Goal: Transaction & Acquisition: Purchase product/service

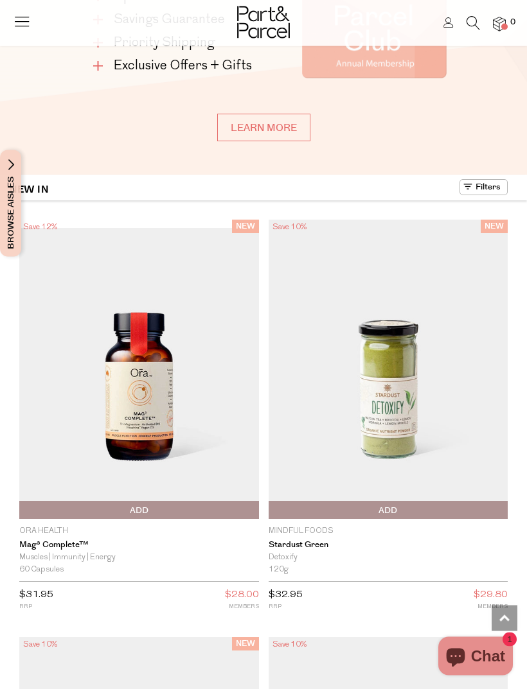
scroll to position [1228, 0]
click at [26, 24] on icon at bounding box center [22, 21] width 18 height 18
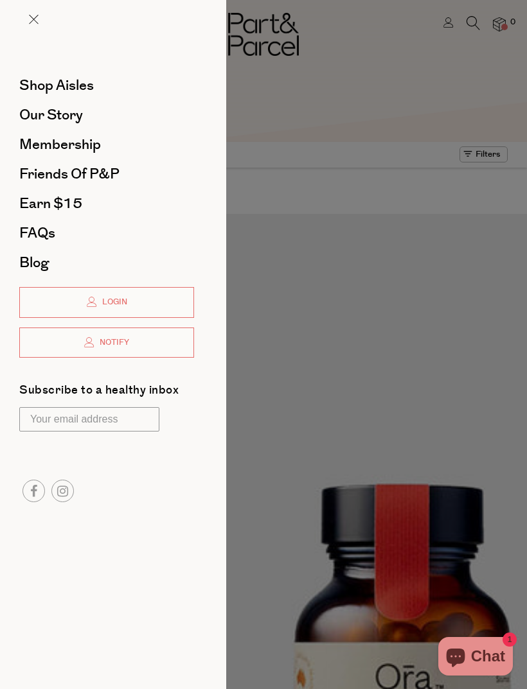
scroll to position [0, 0]
click at [88, 89] on span "Shop Aisles" at bounding box center [56, 85] width 75 height 21
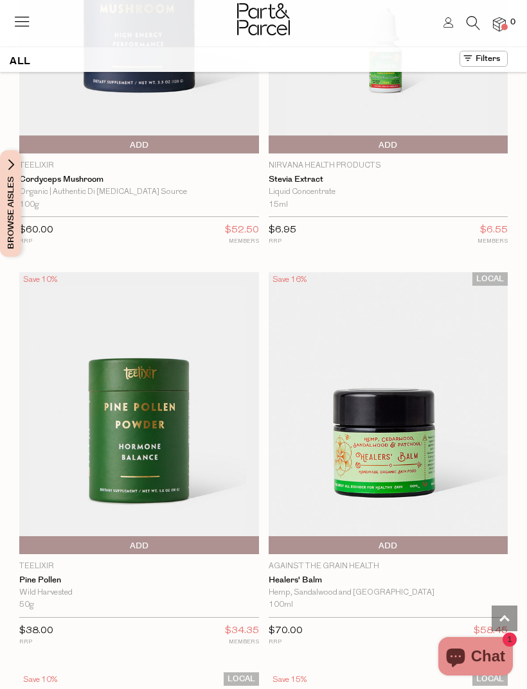
scroll to position [7985, 0]
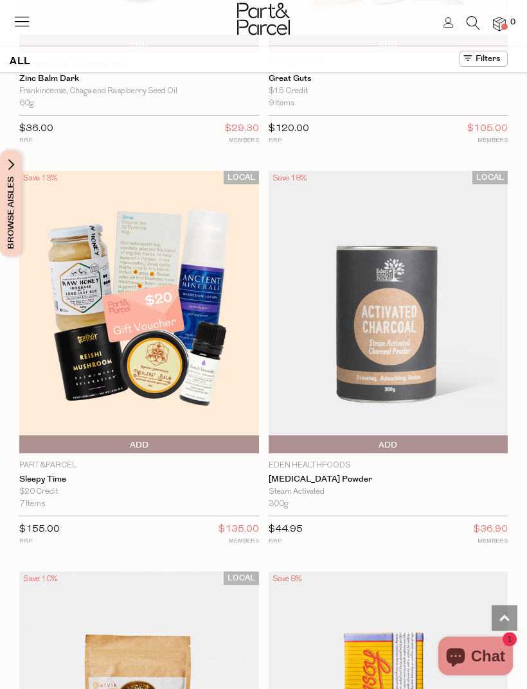
scroll to position [9959, 0]
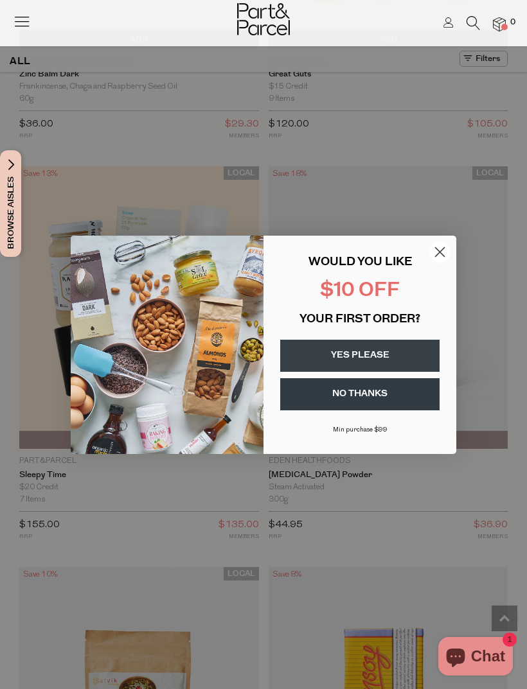
click at [445, 262] on circle "Close dialog" at bounding box center [439, 251] width 21 height 21
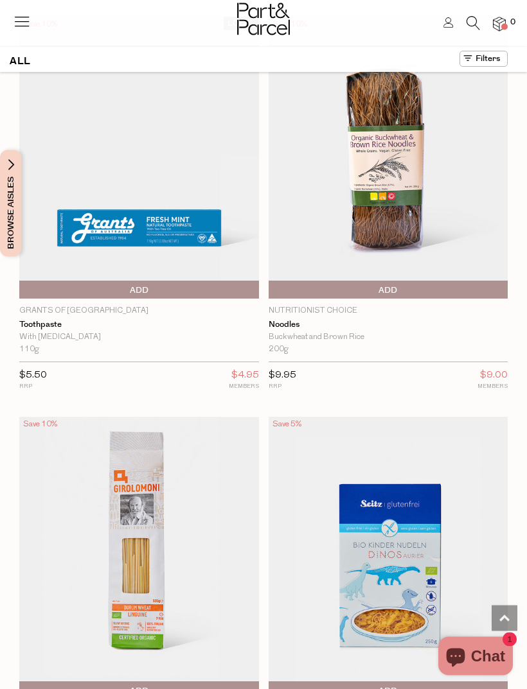
scroll to position [18616, 0]
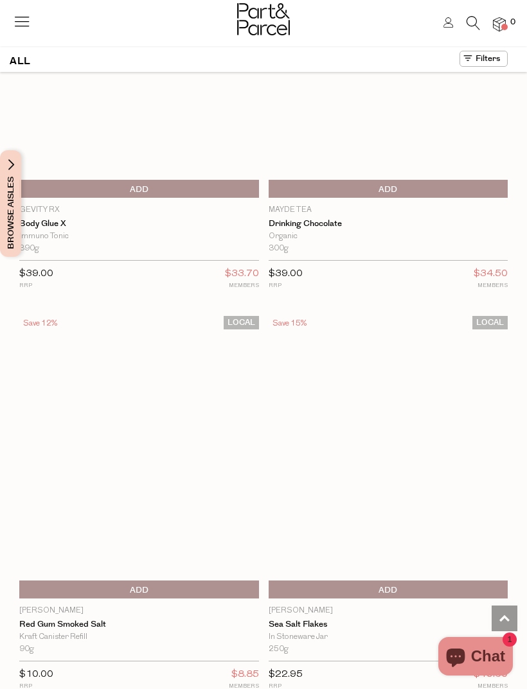
scroll to position [27868, 0]
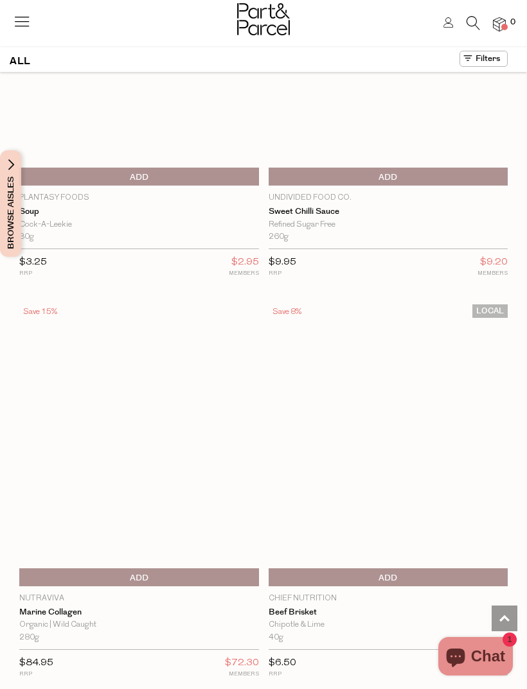
scroll to position [33079, 0]
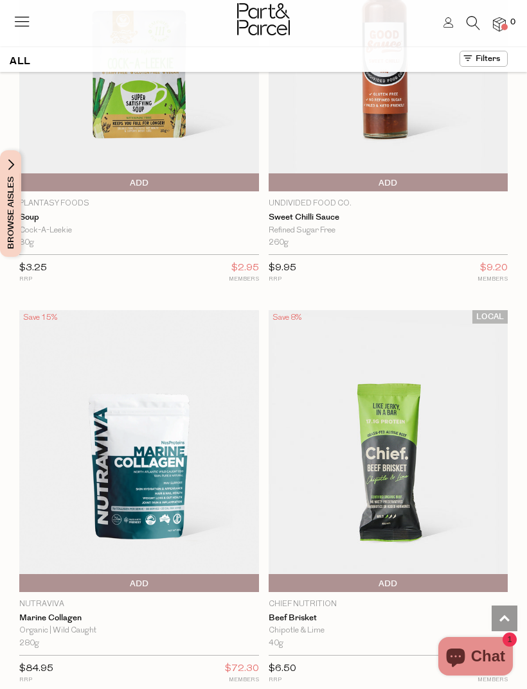
click at [499, 26] on img at bounding box center [499, 24] width 13 height 15
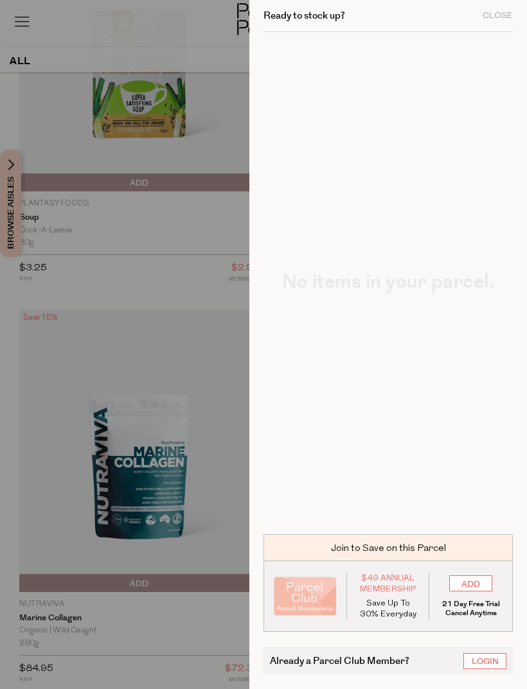
click at [84, 154] on div at bounding box center [263, 344] width 527 height 689
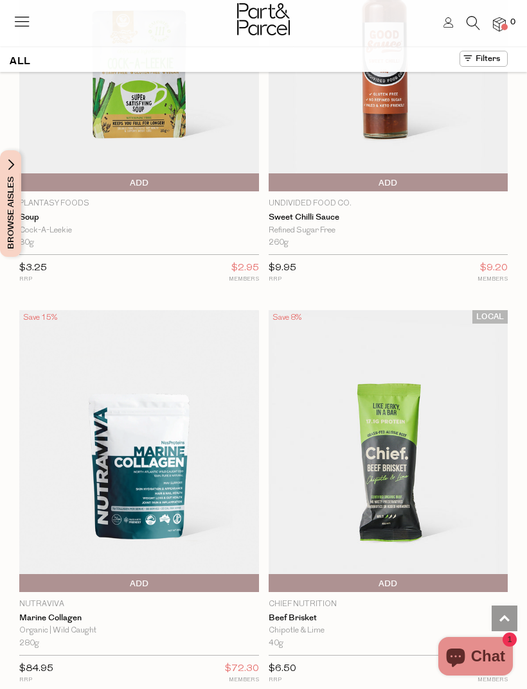
click at [17, 26] on icon at bounding box center [22, 21] width 18 height 18
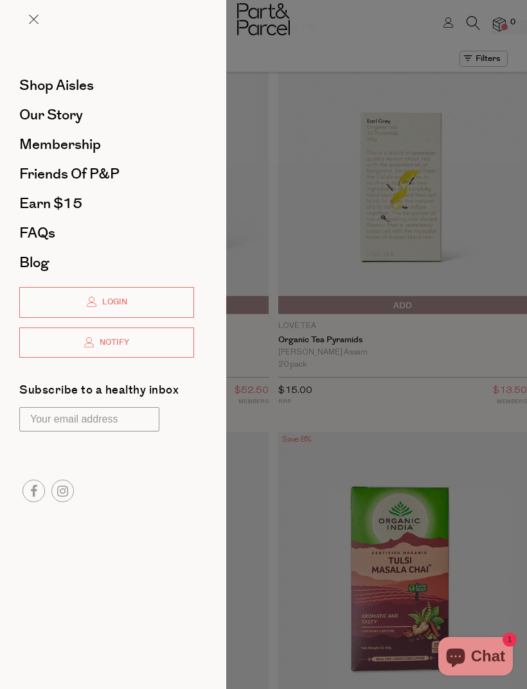
click at [33, 88] on span "Shop Aisles" at bounding box center [56, 85] width 75 height 21
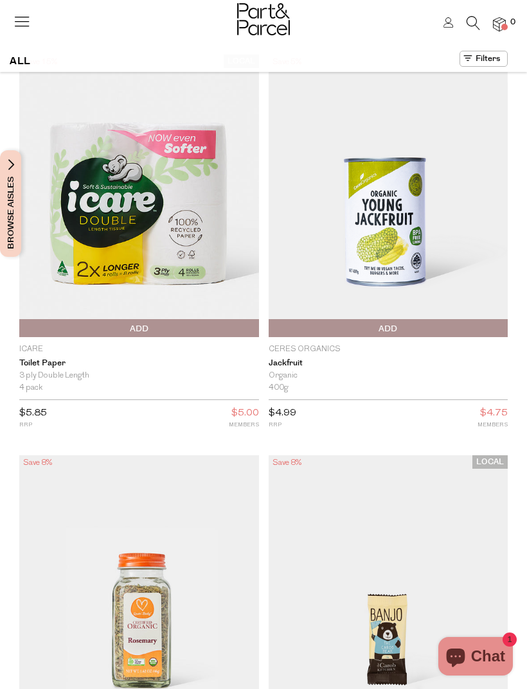
click at [15, 224] on span "Browse Aisles" at bounding box center [11, 203] width 14 height 107
click at [6, 208] on span "Browse Aisles" at bounding box center [11, 203] width 14 height 107
click at [2, 194] on button "Browse Aisles" at bounding box center [10, 203] width 21 height 107
click at [1, 218] on button "Browse Aisles" at bounding box center [10, 203] width 21 height 107
click at [13, 204] on span "Browse Aisles" at bounding box center [11, 203] width 14 height 107
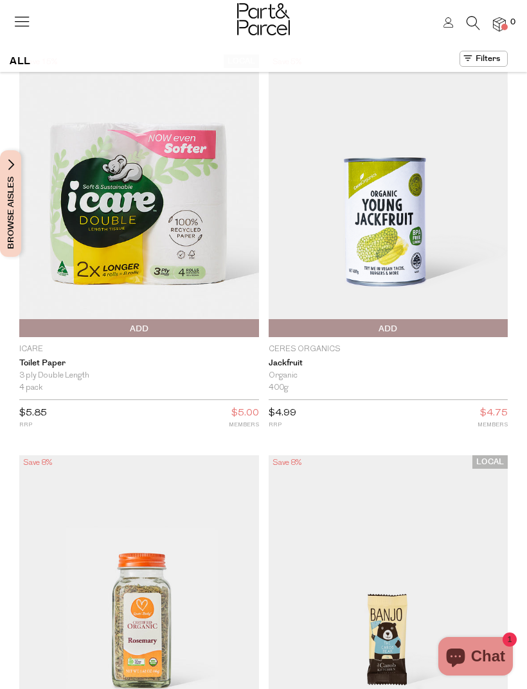
click at [19, 173] on button "Browse Aisles" at bounding box center [10, 203] width 21 height 107
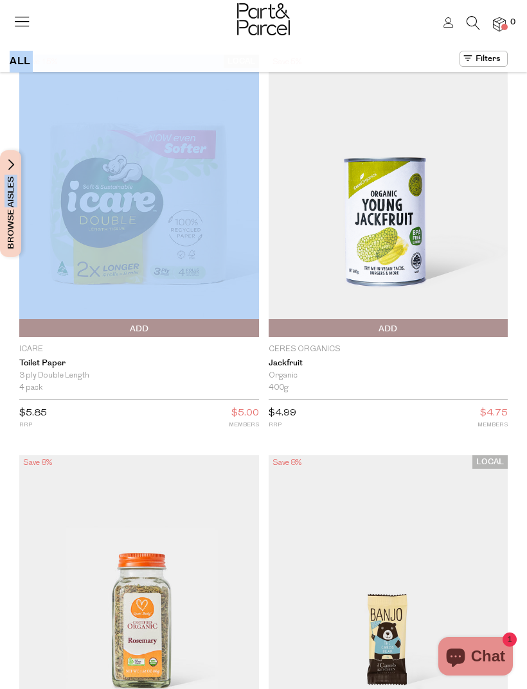
click at [215, 38] on div at bounding box center [263, 21] width 527 height 42
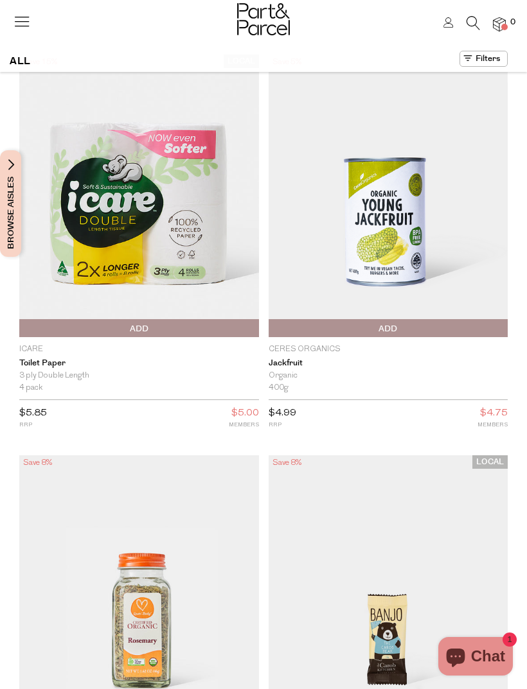
click at [9, 210] on span "Browse Aisles" at bounding box center [11, 203] width 14 height 107
click at [22, 192] on img at bounding box center [139, 196] width 240 height 282
click at [15, 196] on span "Browse Aisles" at bounding box center [11, 203] width 14 height 107
click at [18, 180] on button "Browse Aisles" at bounding box center [10, 203] width 21 height 107
click at [4, 206] on span "Browse Aisles" at bounding box center [11, 203] width 14 height 107
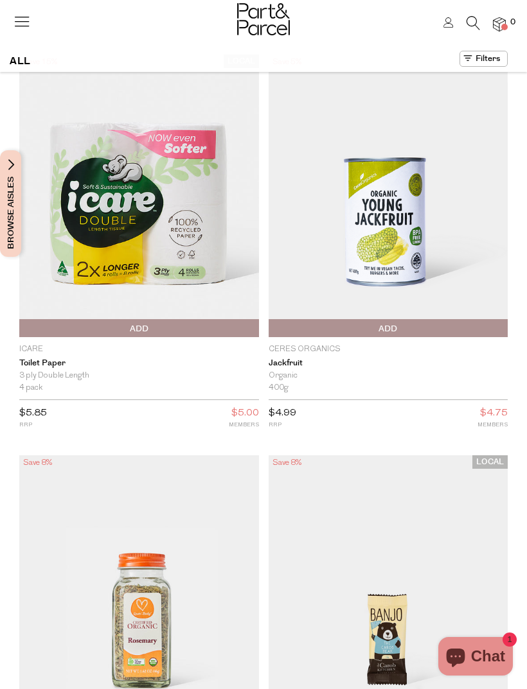
click at [10, 193] on span "Browse Aisles" at bounding box center [11, 203] width 14 height 107
click at [25, 28] on icon at bounding box center [22, 21] width 18 height 18
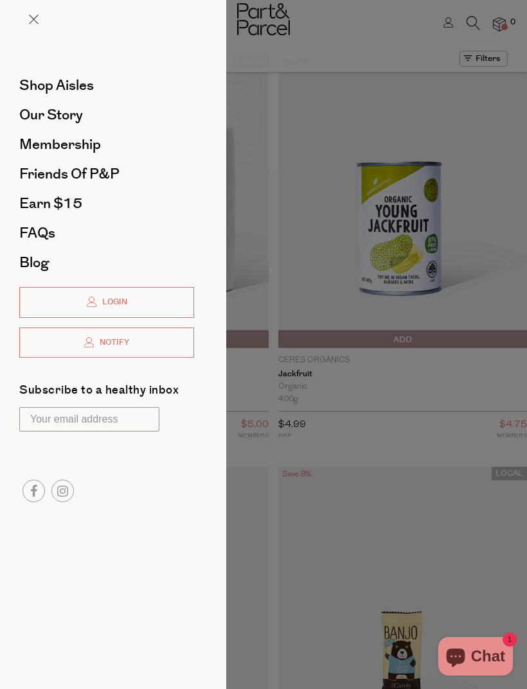
click at [397, 109] on div at bounding box center [263, 344] width 527 height 689
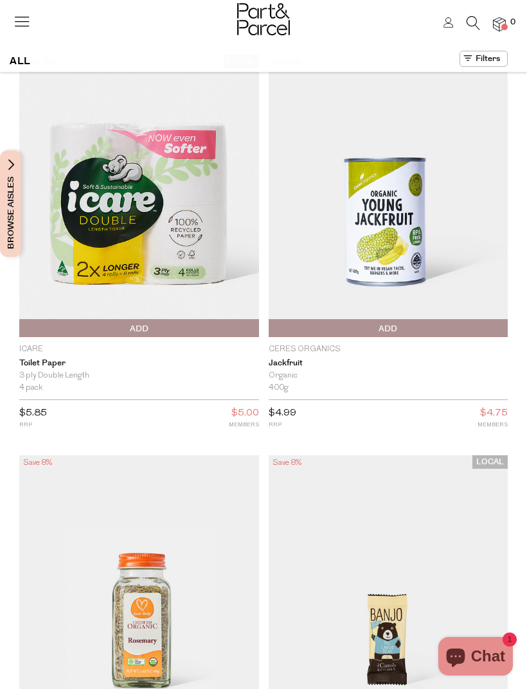
click at [15, 63] on h1 "ALL" at bounding box center [20, 61] width 21 height 21
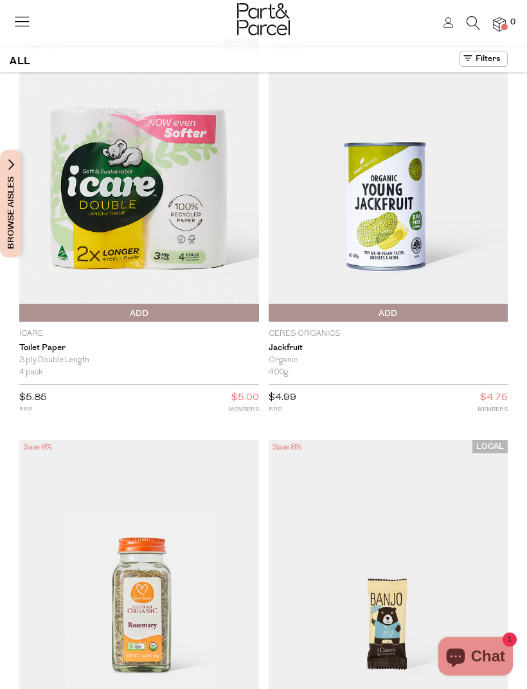
click at [16, 209] on span "Browse Aisles" at bounding box center [11, 203] width 14 height 107
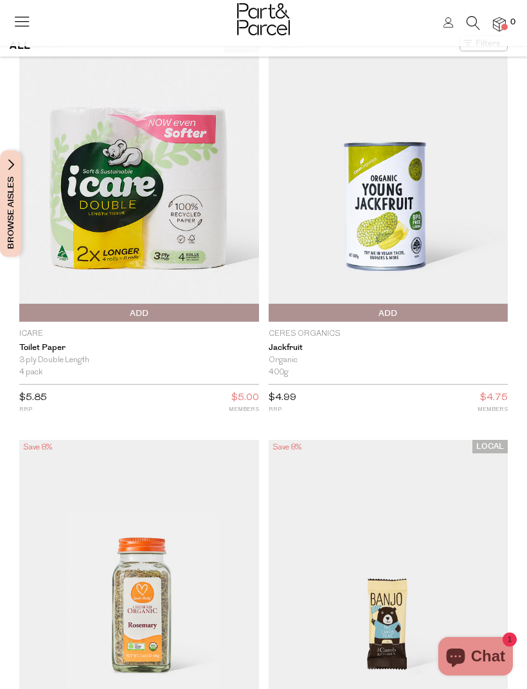
click at [466, 24] on icon at bounding box center [472, 23] width 13 height 14
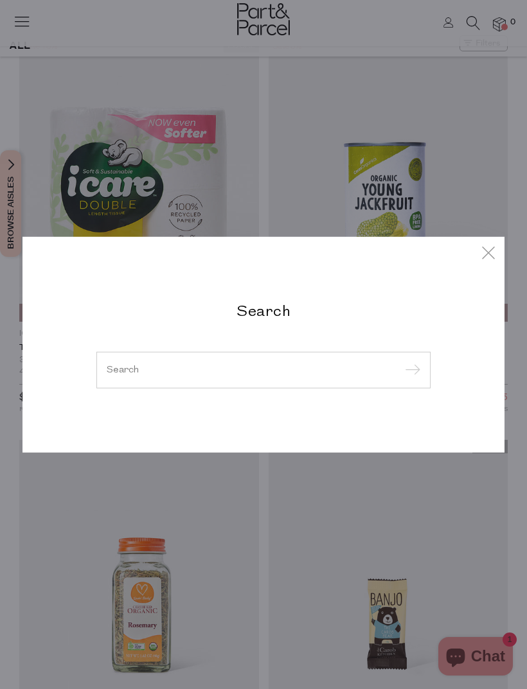
click at [321, 370] on input "search" at bounding box center [264, 370] width 314 height 10
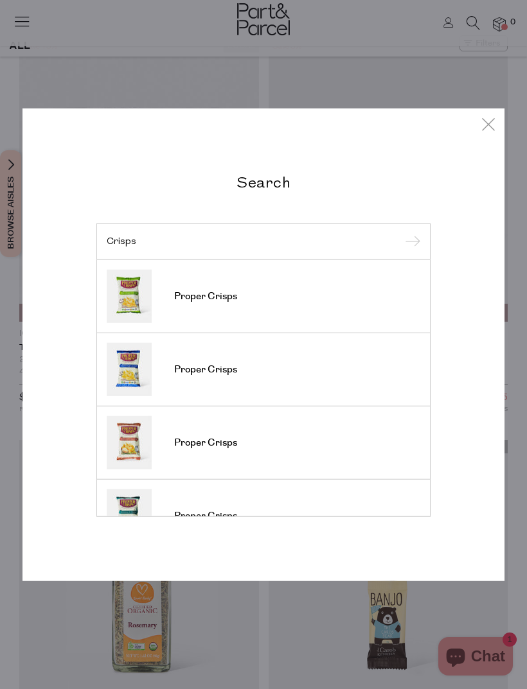
type input "Crisps"
click at [410, 242] on input "submit" at bounding box center [410, 242] width 19 height 19
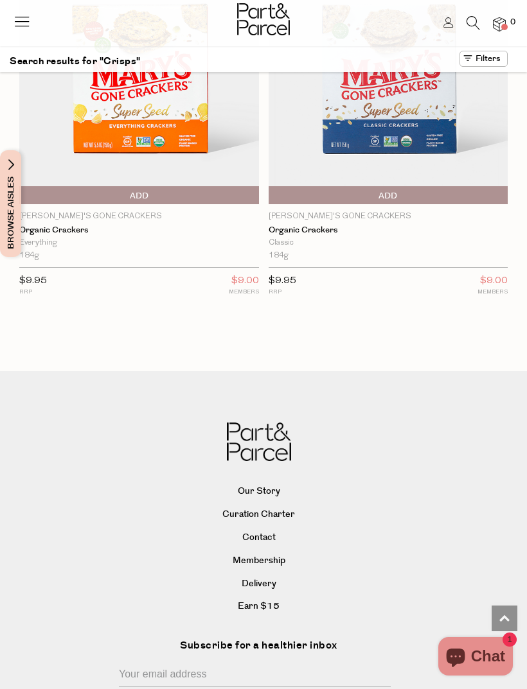
scroll to position [4246, 0]
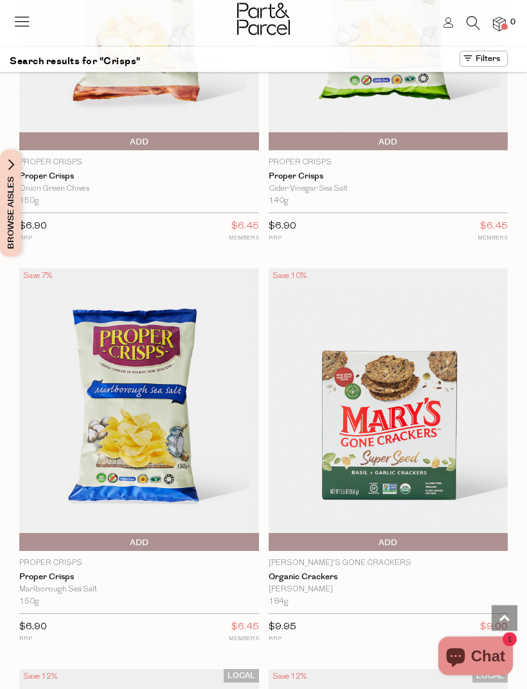
click at [472, 22] on icon at bounding box center [472, 23] width 13 height 14
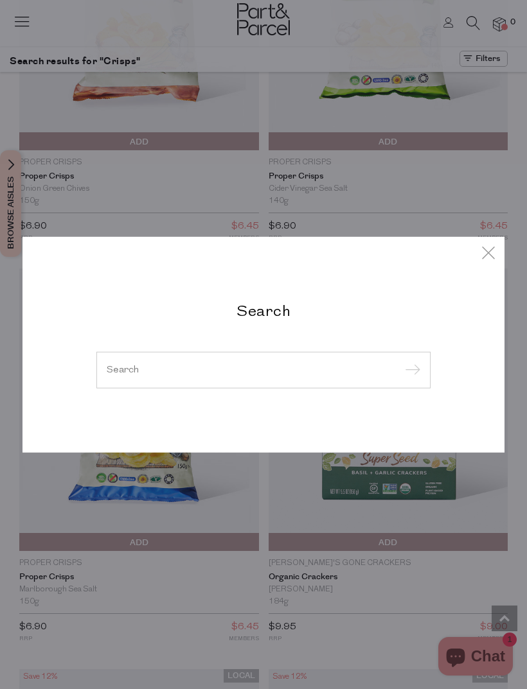
click at [235, 375] on input "search" at bounding box center [264, 370] width 314 height 10
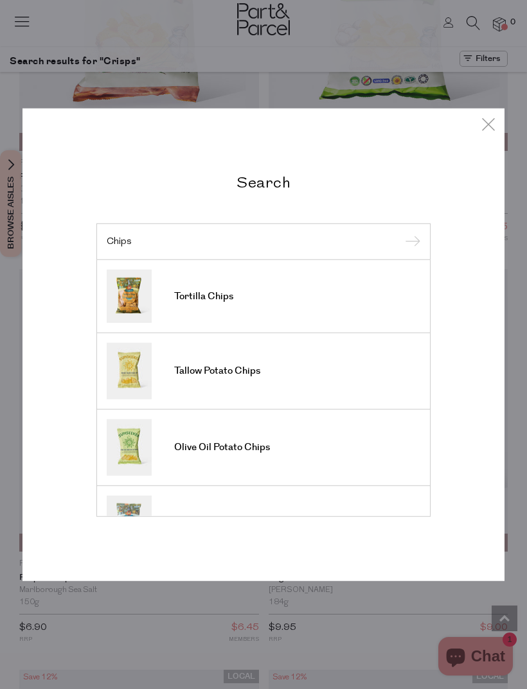
type input "Chips"
click at [410, 242] on input "submit" at bounding box center [410, 242] width 19 height 19
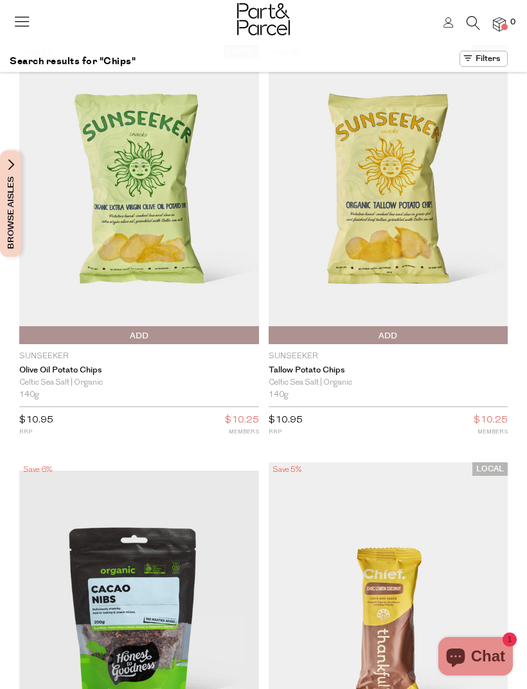
click at [57, 332] on span "Add To Parcel" at bounding box center [138, 335] width 233 height 19
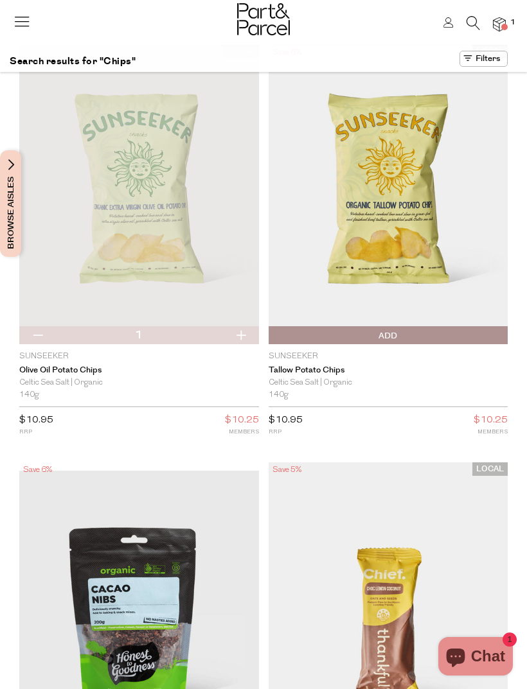
click at [240, 333] on button "button" at bounding box center [240, 335] width 37 height 18
type input "2"
click at [421, 334] on span "Add To Parcel" at bounding box center [388, 335] width 233 height 19
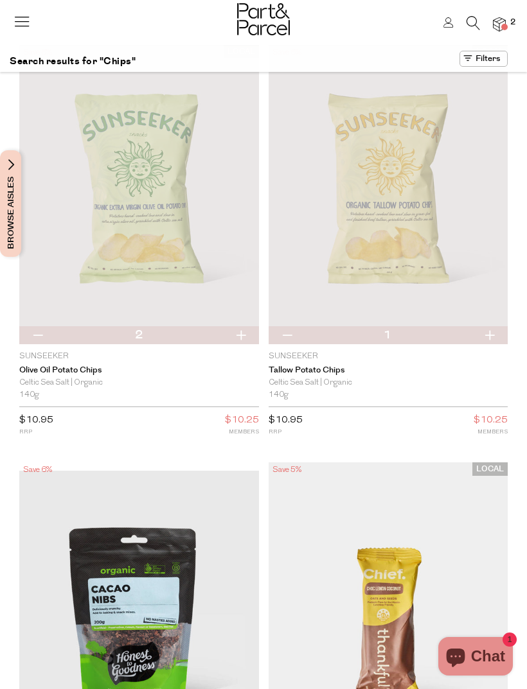
click at [490, 330] on button "button" at bounding box center [489, 335] width 37 height 18
type input "2"
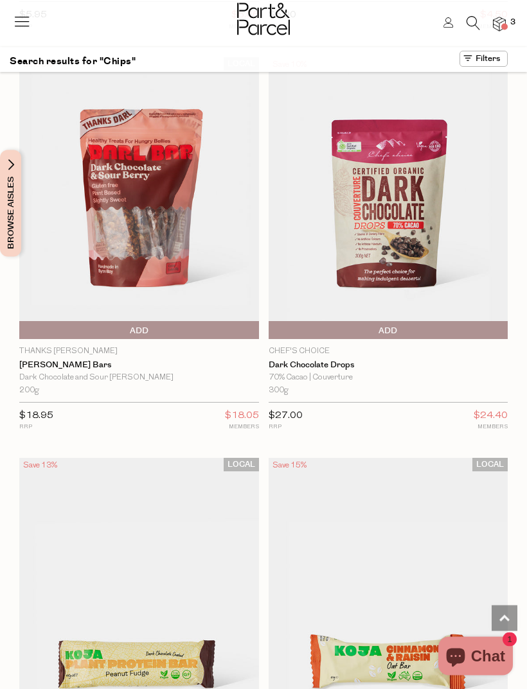
scroll to position [4937, 0]
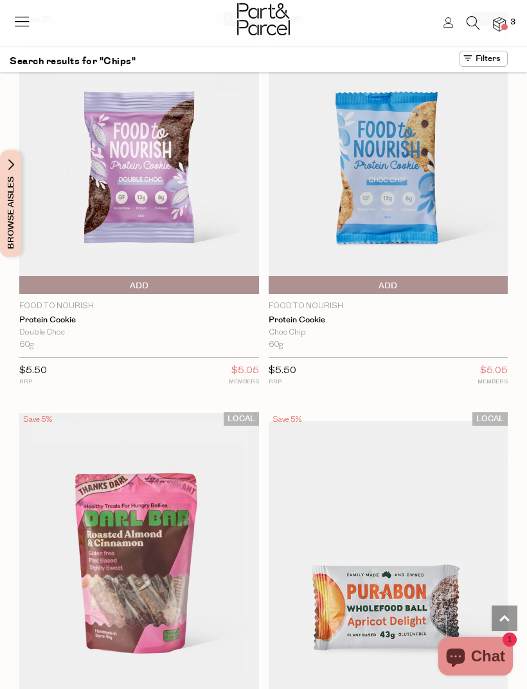
type input "1"
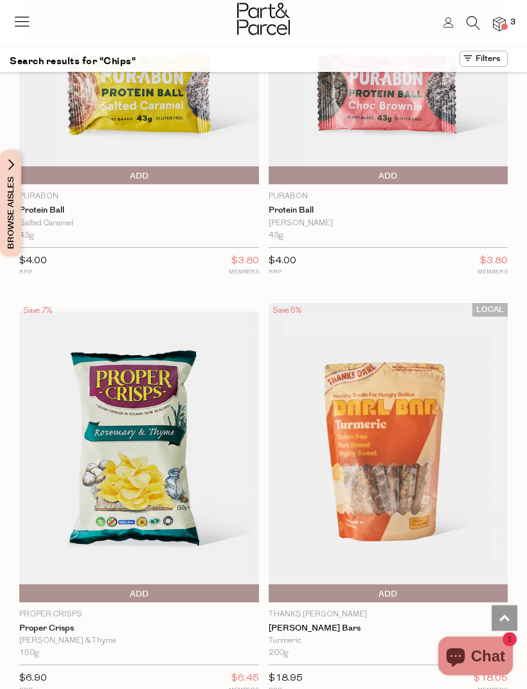
scroll to position [11843, 0]
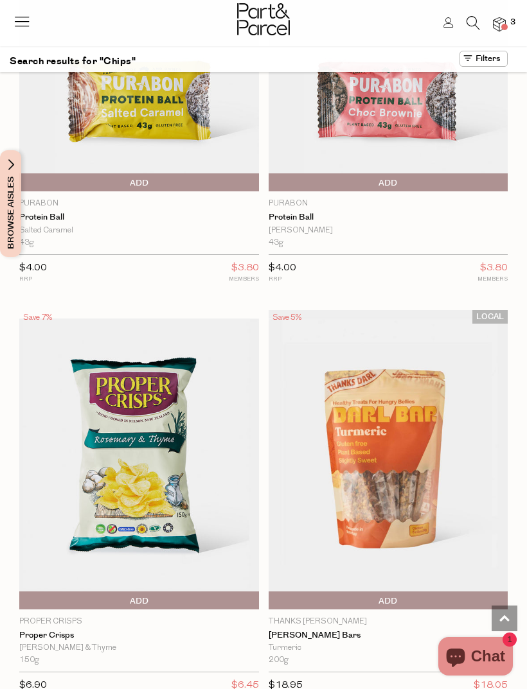
click at [474, 21] on icon at bounding box center [472, 23] width 13 height 14
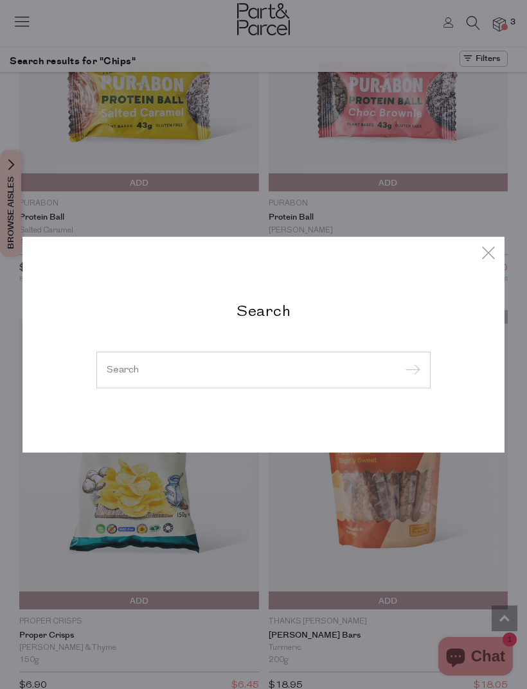
click at [240, 362] on div at bounding box center [263, 369] width 334 height 37
click at [196, 370] on input "search" at bounding box center [264, 370] width 314 height 10
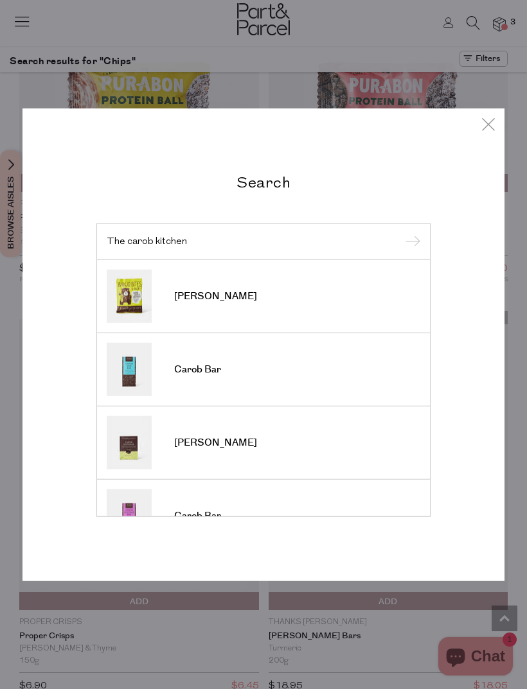
type input "The carob kitchen"
click at [410, 242] on input "submit" at bounding box center [410, 242] width 19 height 19
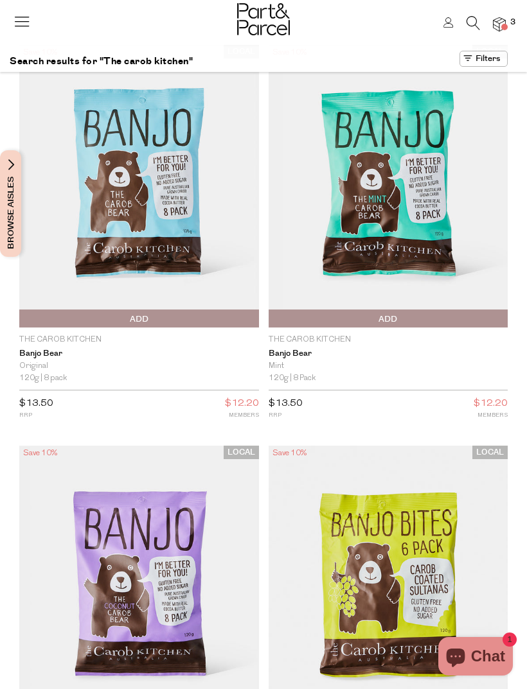
click at [166, 315] on span "Add To Parcel" at bounding box center [138, 319] width 233 height 19
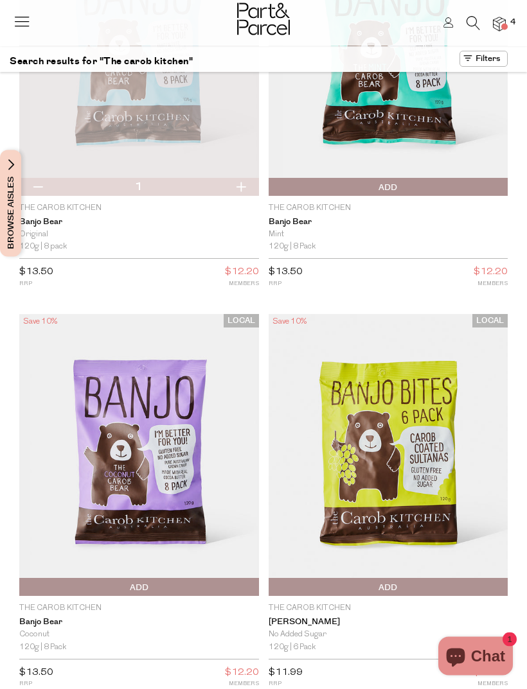
scroll to position [133, 0]
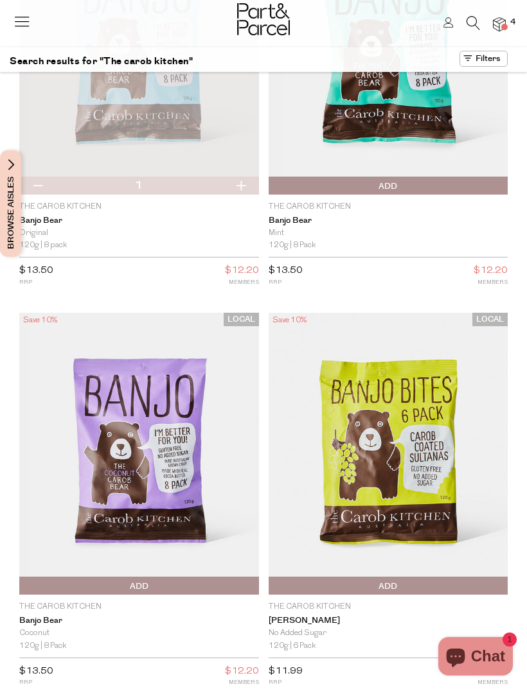
click at [163, 583] on span "Add To Parcel" at bounding box center [138, 586] width 233 height 19
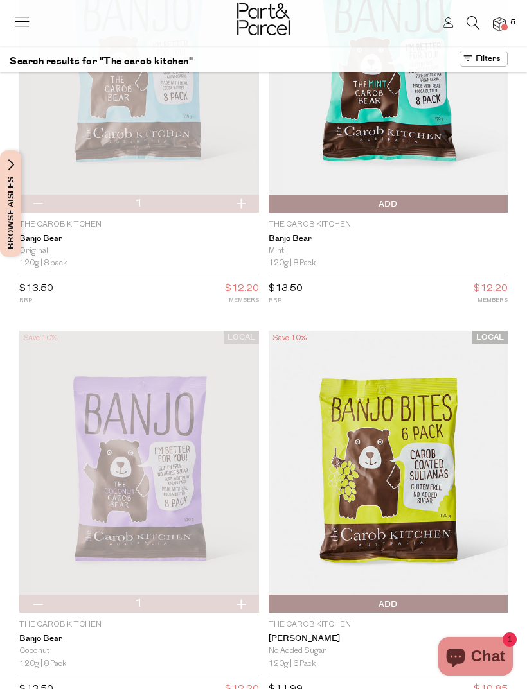
scroll to position [0, 0]
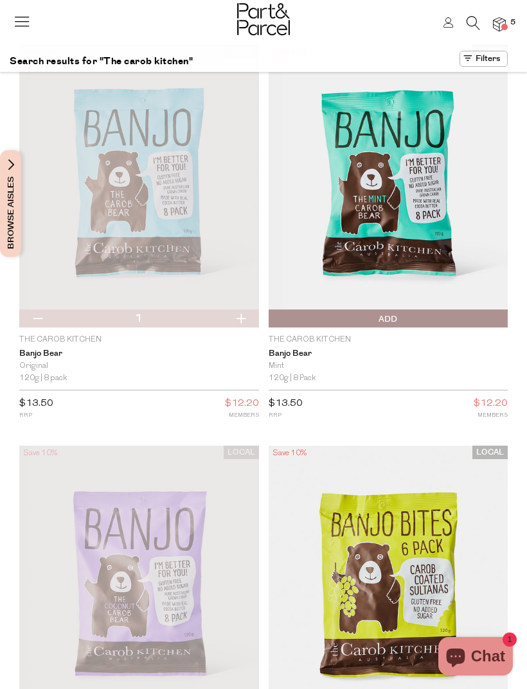
click at [19, 24] on icon at bounding box center [22, 21] width 18 height 18
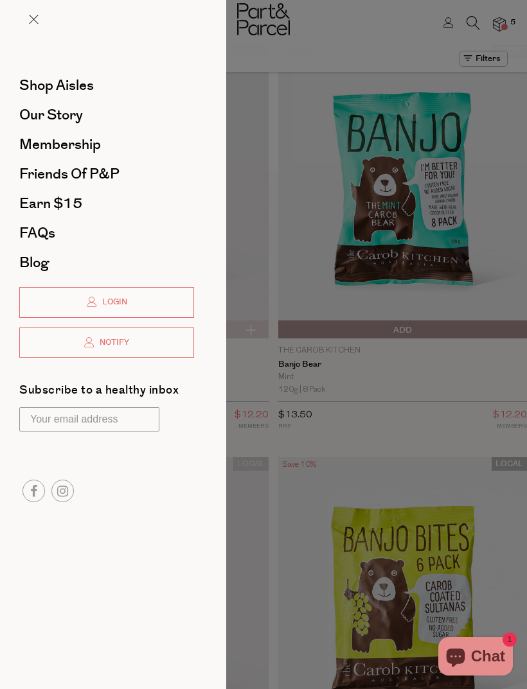
click at [20, 81] on span "Shop Aisles" at bounding box center [56, 85] width 75 height 21
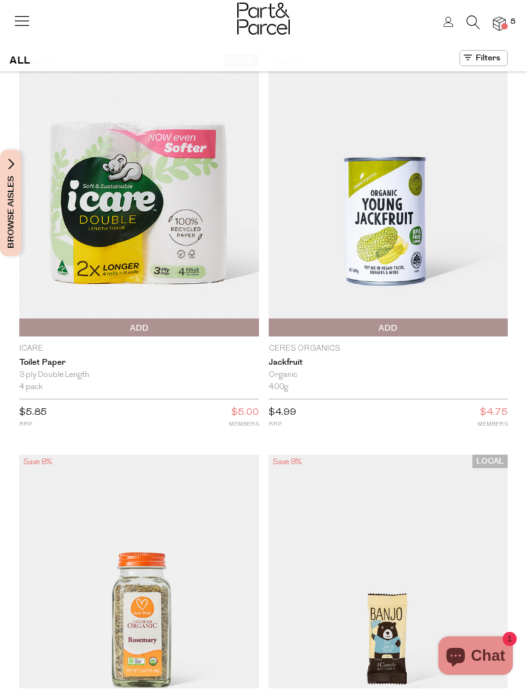
scroll to position [1, 0]
click at [4, 191] on span "Browse Aisles" at bounding box center [11, 203] width 14 height 107
click at [8, 165] on span "Browse Aisles" at bounding box center [11, 203] width 14 height 107
click at [10, 176] on span "Browse Aisles" at bounding box center [11, 203] width 14 height 107
click at [19, 202] on button "Browse Aisles" at bounding box center [10, 203] width 21 height 107
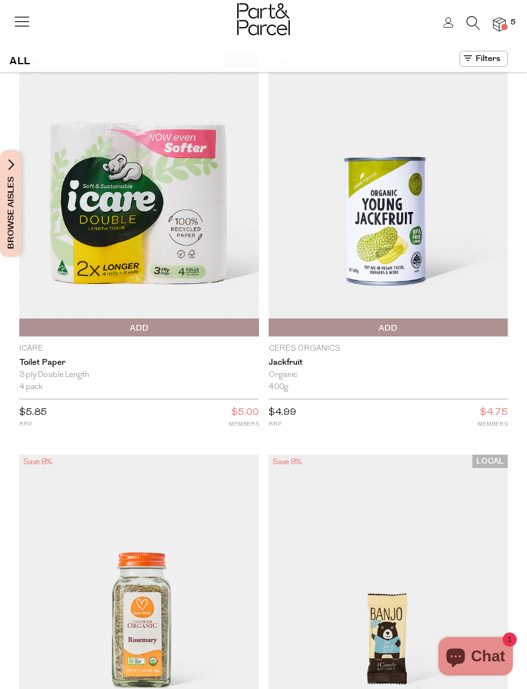
click at [500, 60] on button at bounding box center [483, 59] width 48 height 16
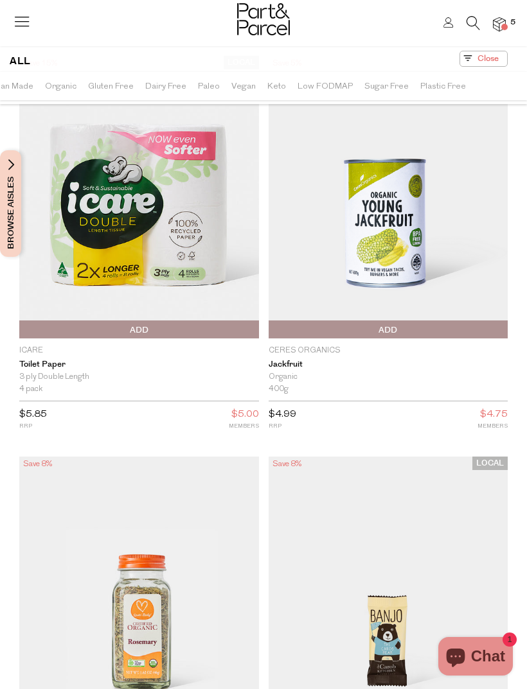
scroll to position [0, 49]
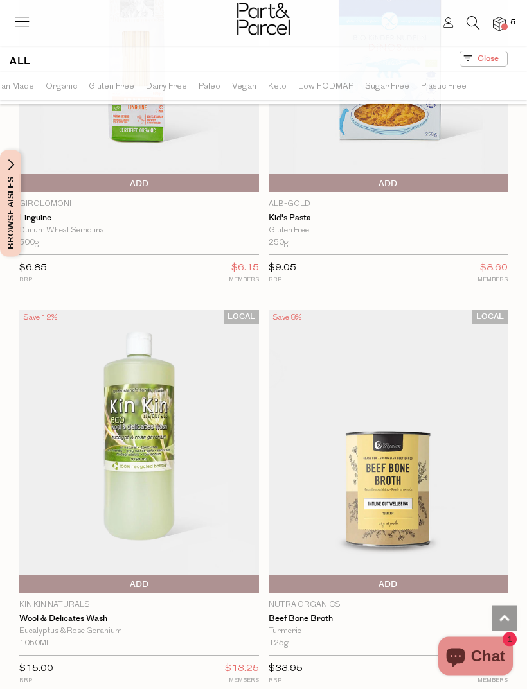
scroll to position [19083, 0]
